Goal: Navigation & Orientation: Find specific page/section

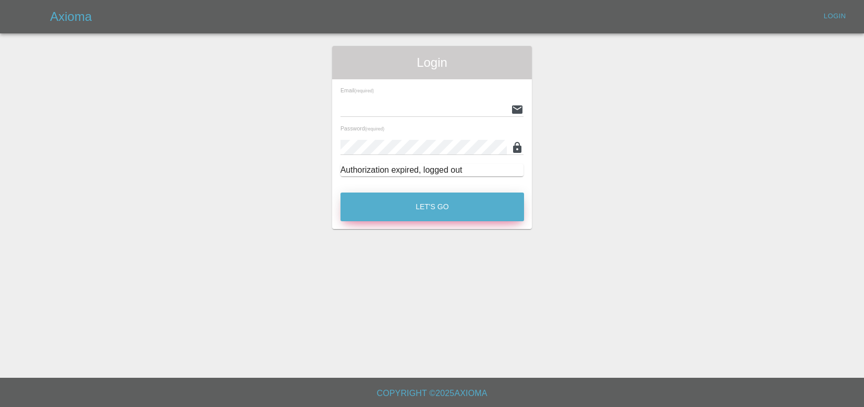
type input "[EMAIL_ADDRESS][DOMAIN_NAME]"
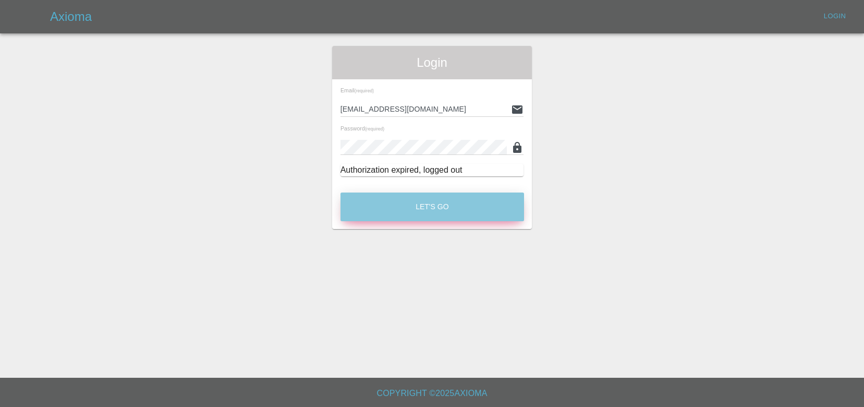
click at [461, 201] on button "Let's Go" at bounding box center [433, 206] width 184 height 29
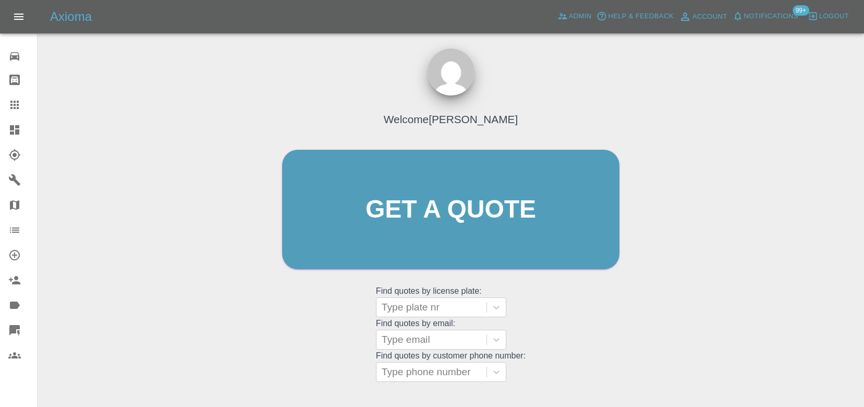
click at [751, 10] on span "Notifications" at bounding box center [771, 16] width 54 height 12
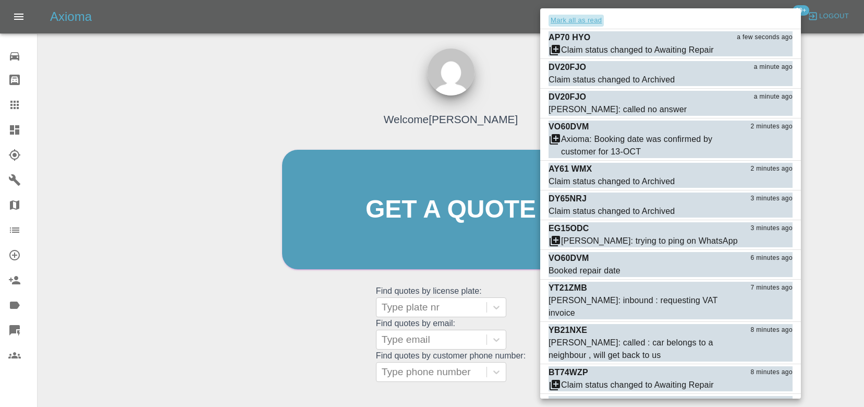
click at [598, 24] on button "Mark all as read" at bounding box center [576, 21] width 55 height 12
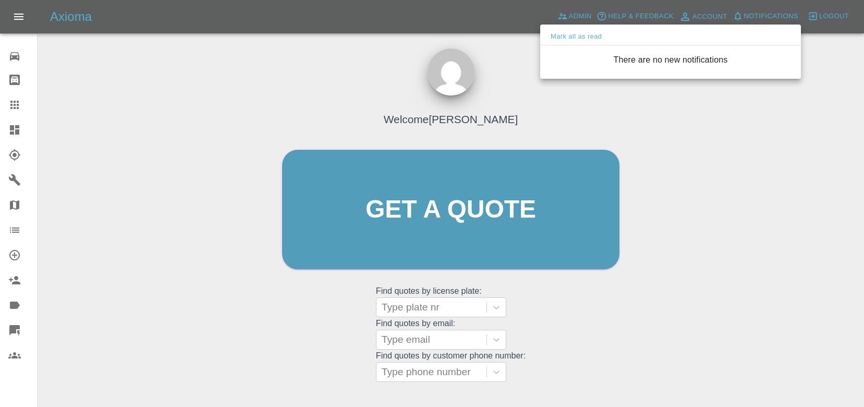
click at [521, 77] on div at bounding box center [432, 203] width 864 height 407
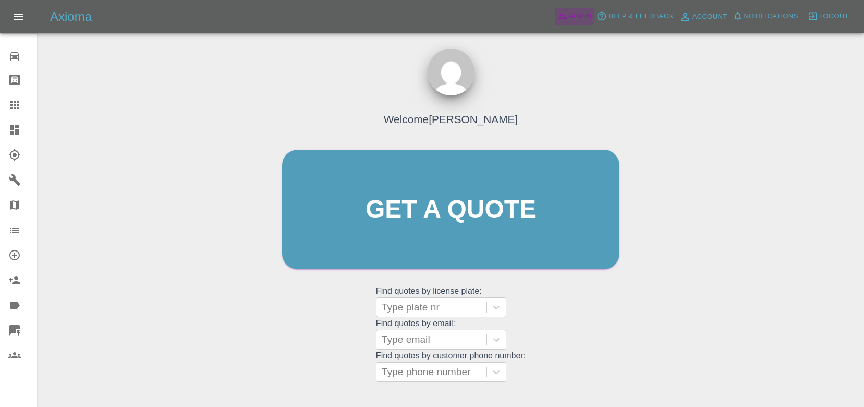
click at [581, 16] on span "Admin" at bounding box center [580, 16] width 23 height 12
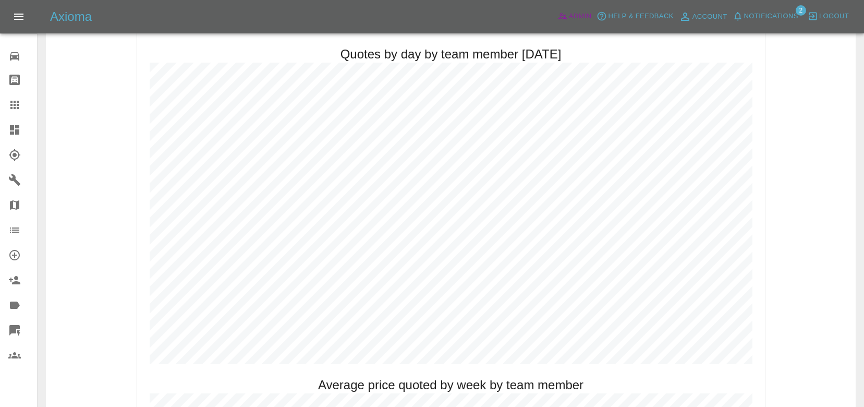
scroll to position [385, 0]
